Goal: Task Accomplishment & Management: Use online tool/utility

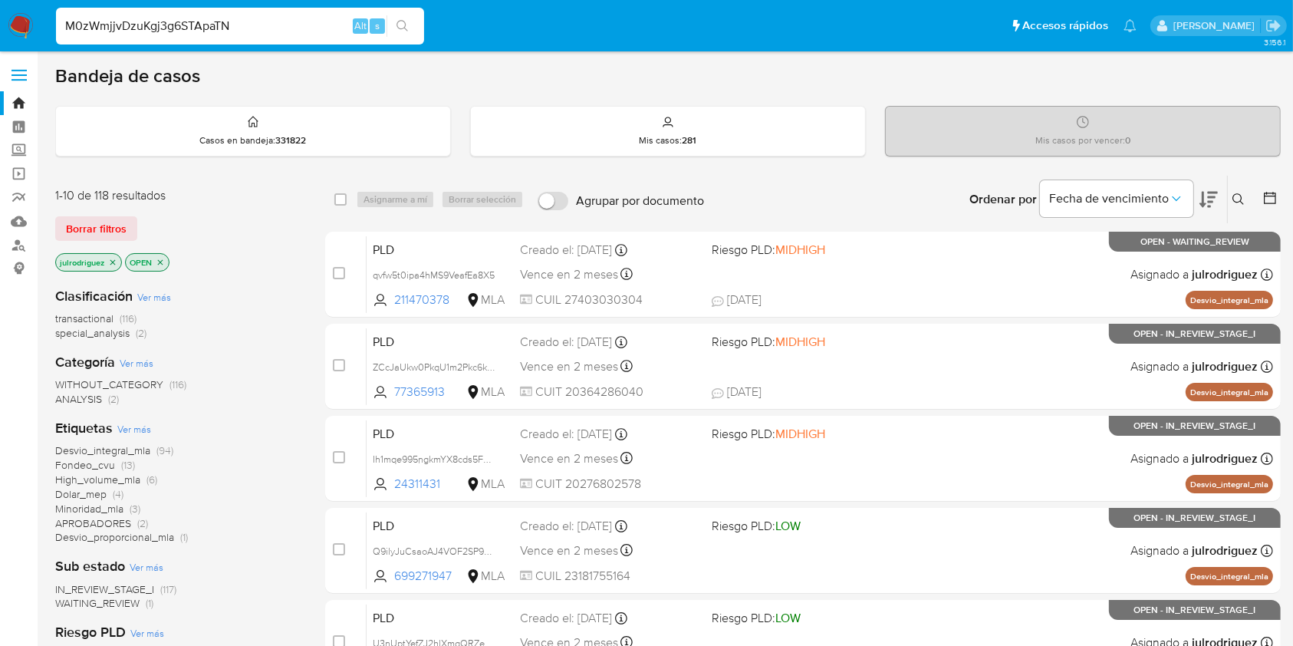
type input "M0zWmjjvDzuKgj3g6STApaTN"
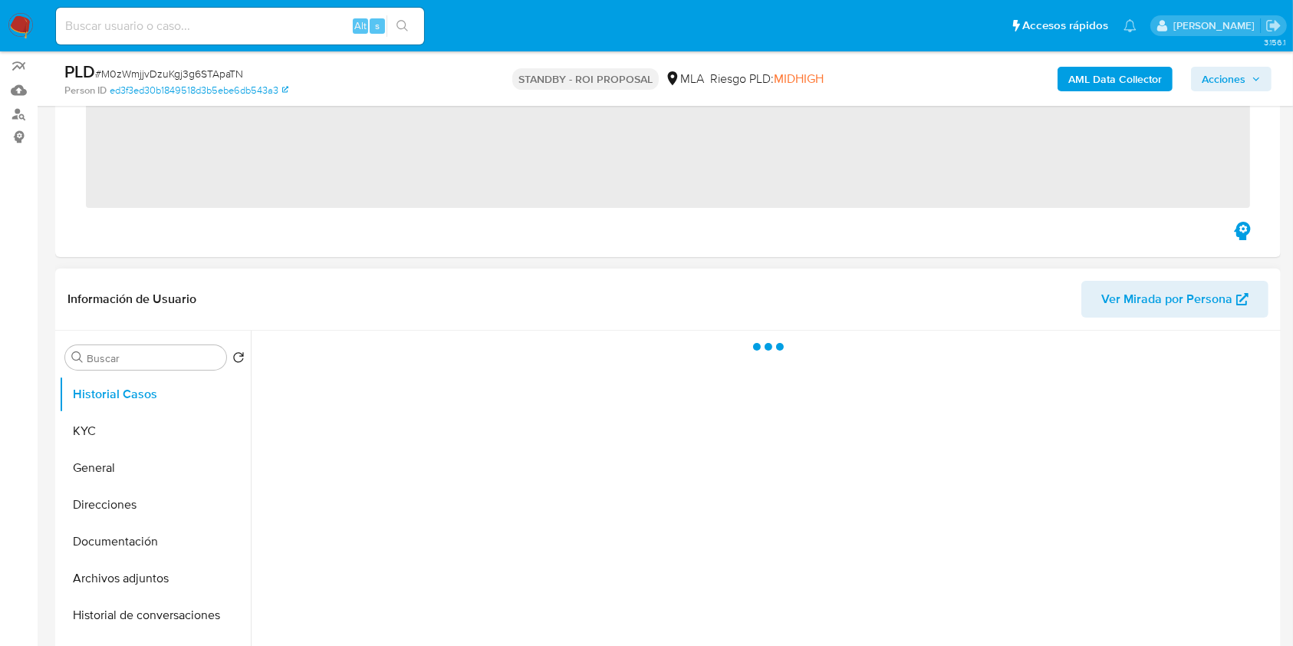
scroll to position [204, 0]
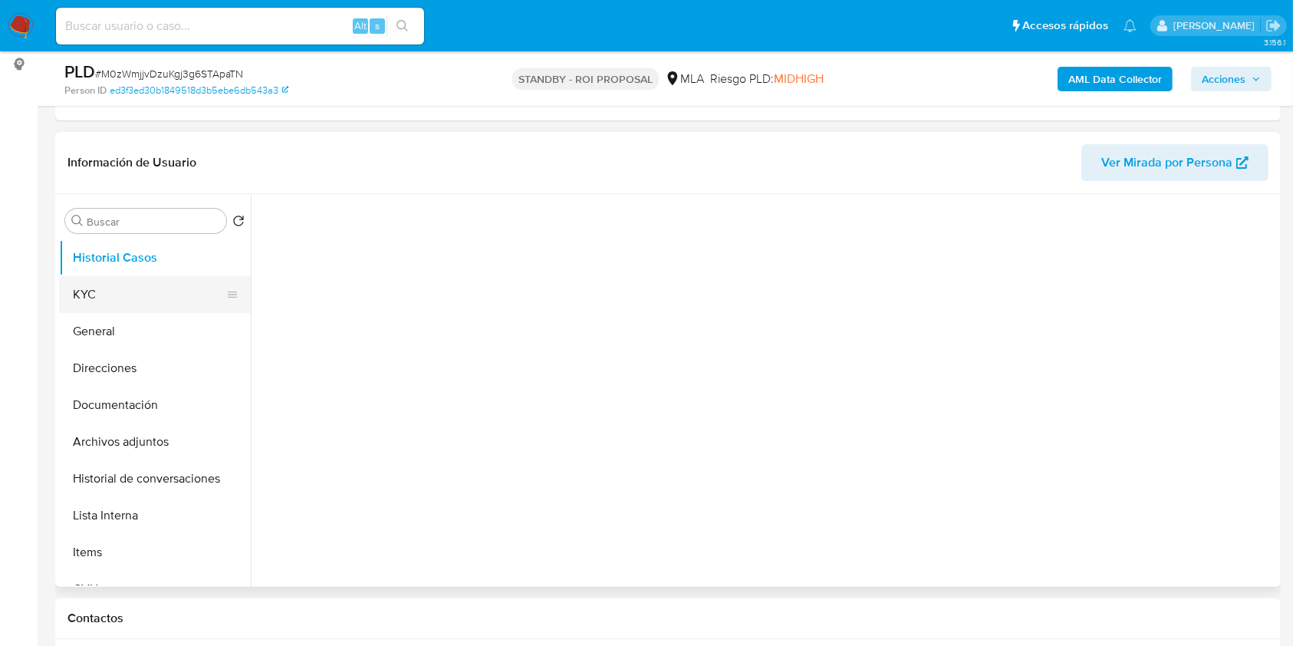
click at [133, 301] on button "KYC" at bounding box center [148, 294] width 179 height 37
select select "10"
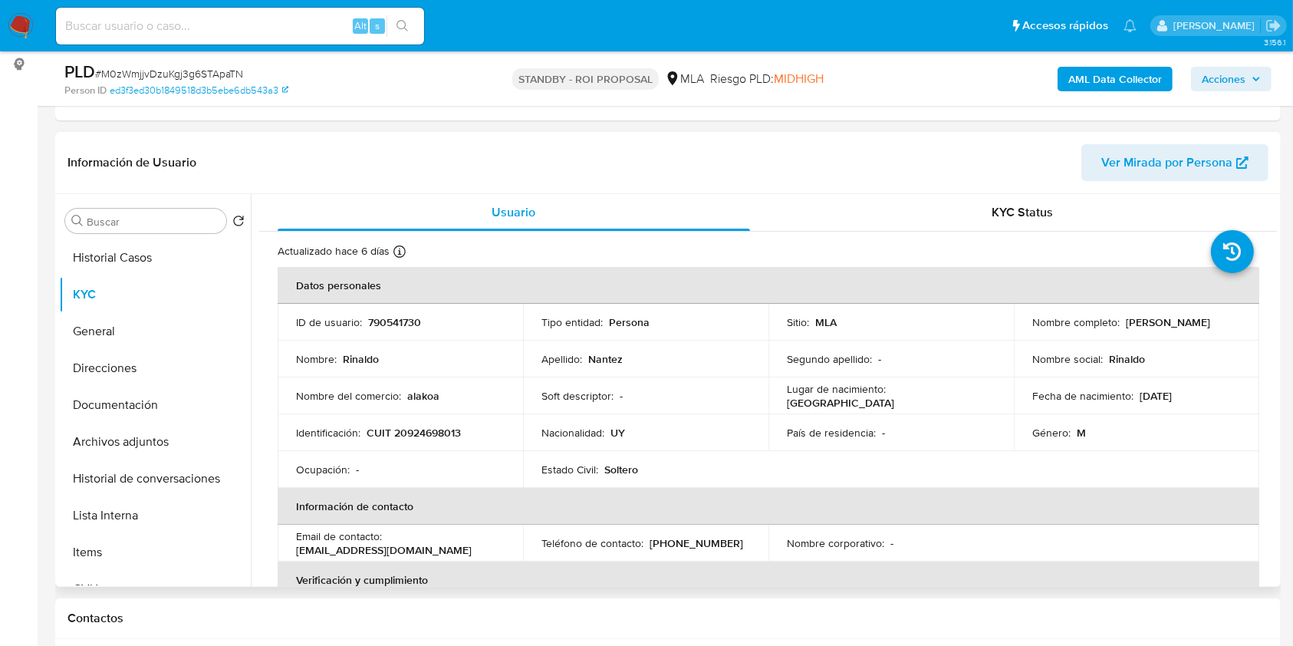
drag, startPoint x: 1120, startPoint y: 324, endPoint x: 554, endPoint y: 494, distance: 590.8
click at [1218, 323] on div "Nombre completo : [PERSON_NAME]" at bounding box center [1136, 322] width 209 height 14
copy p "[PERSON_NAME]"
click at [144, 26] on input at bounding box center [240, 26] width 368 height 20
paste input "yGm8pFM2byxLniVvCEr9th6E"
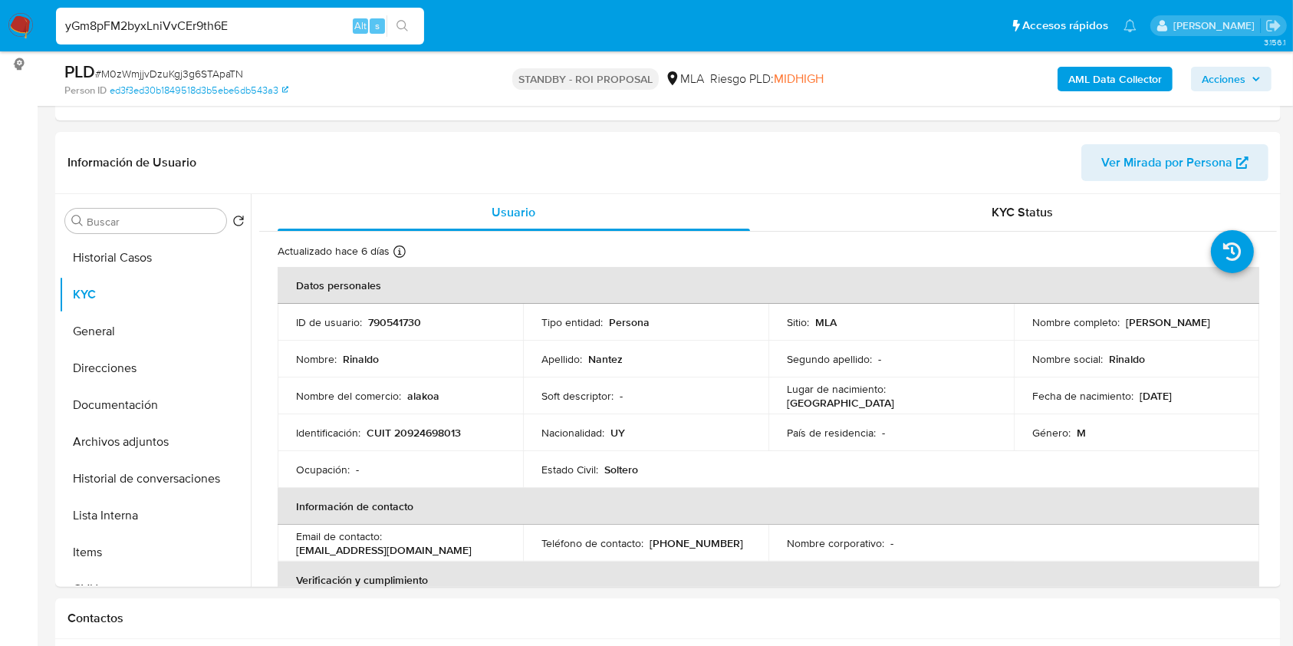
type input "yGm8pFM2byxLniVvCEr9th6E"
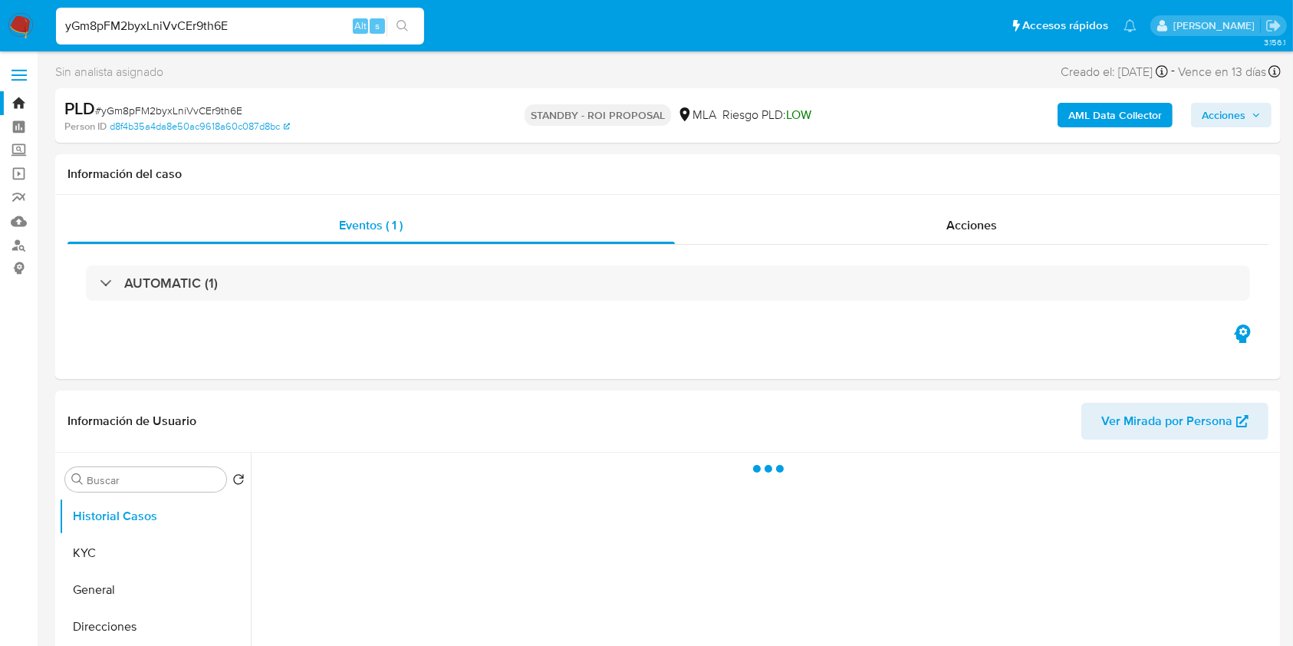
select select "10"
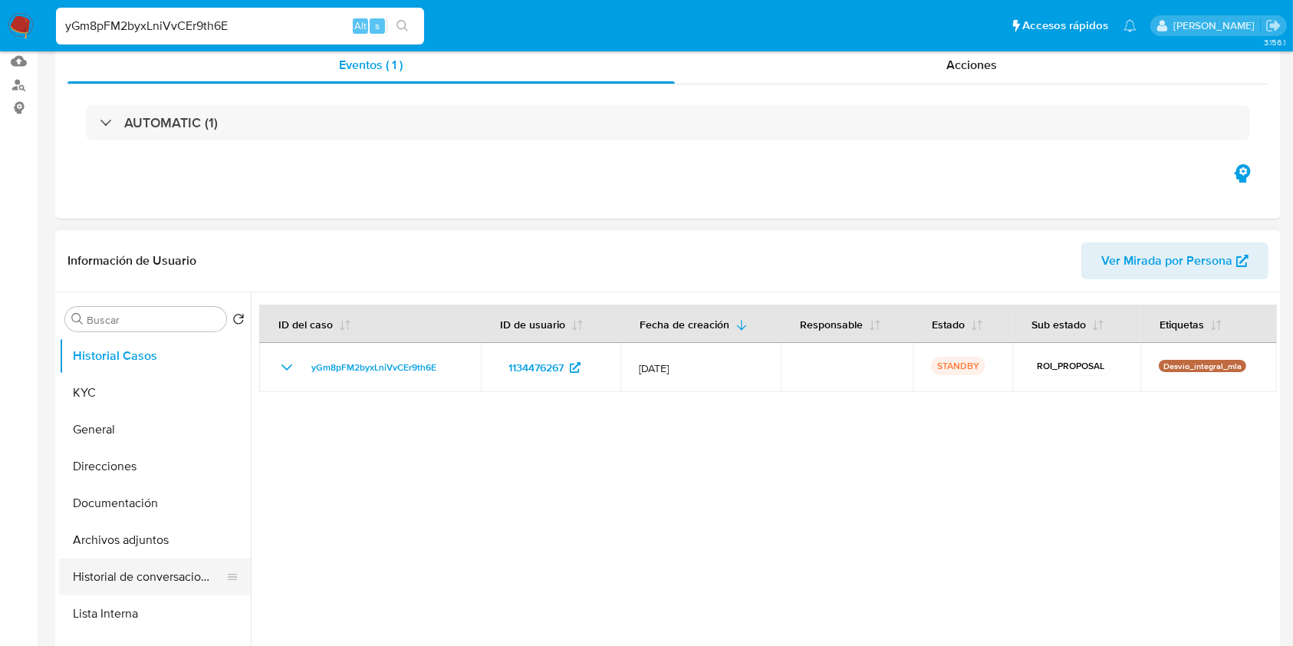
scroll to position [307, 0]
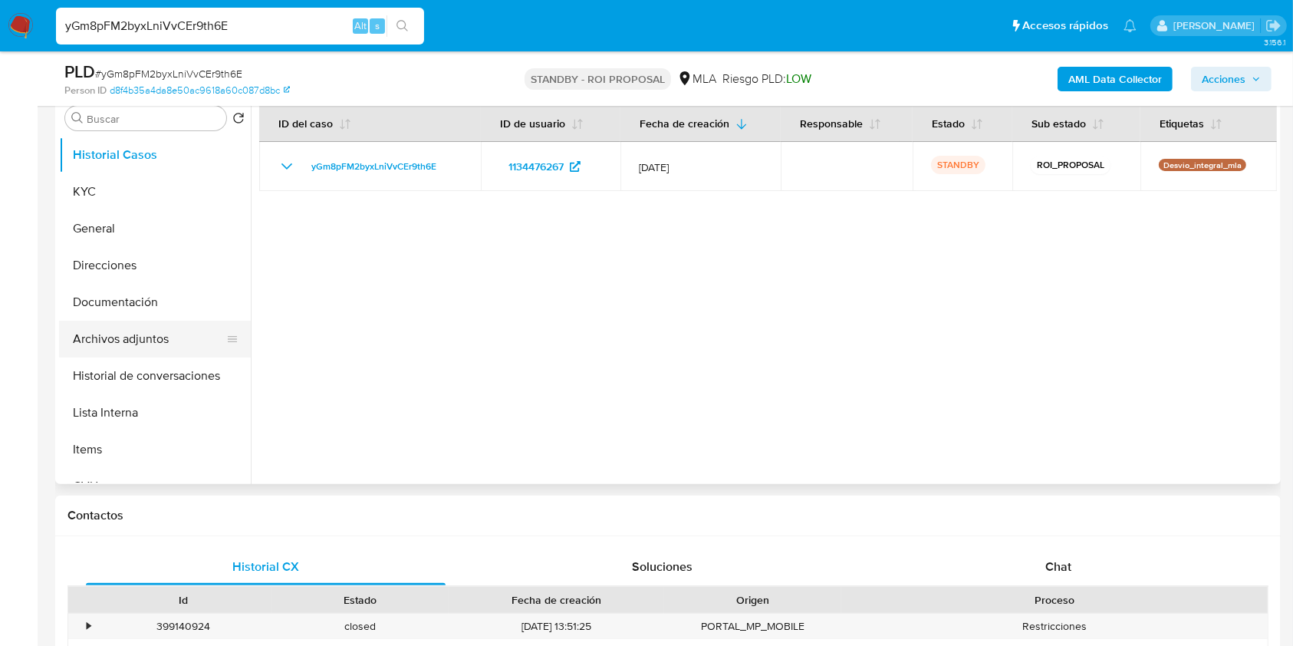
click at [131, 346] on button "Archivos adjuntos" at bounding box center [148, 339] width 179 height 37
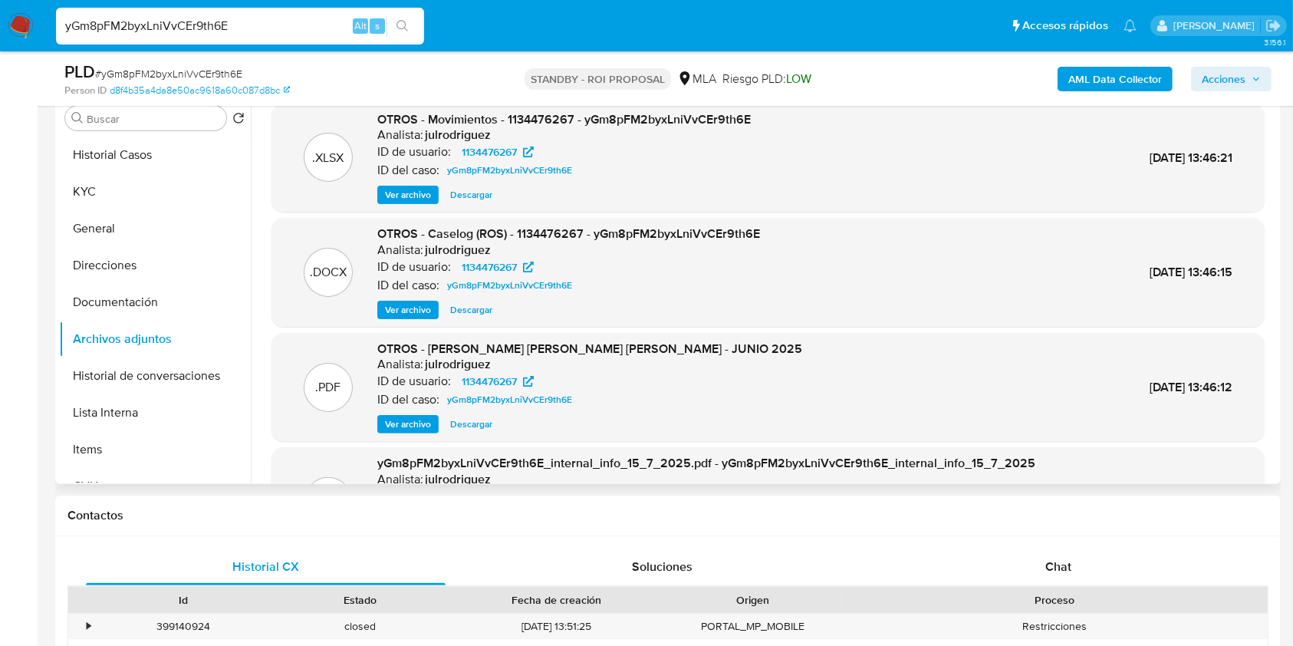
click at [471, 305] on span "Descargar" at bounding box center [471, 309] width 42 height 15
click at [466, 306] on span "Descargar" at bounding box center [471, 309] width 42 height 15
